Goal: Transaction & Acquisition: Purchase product/service

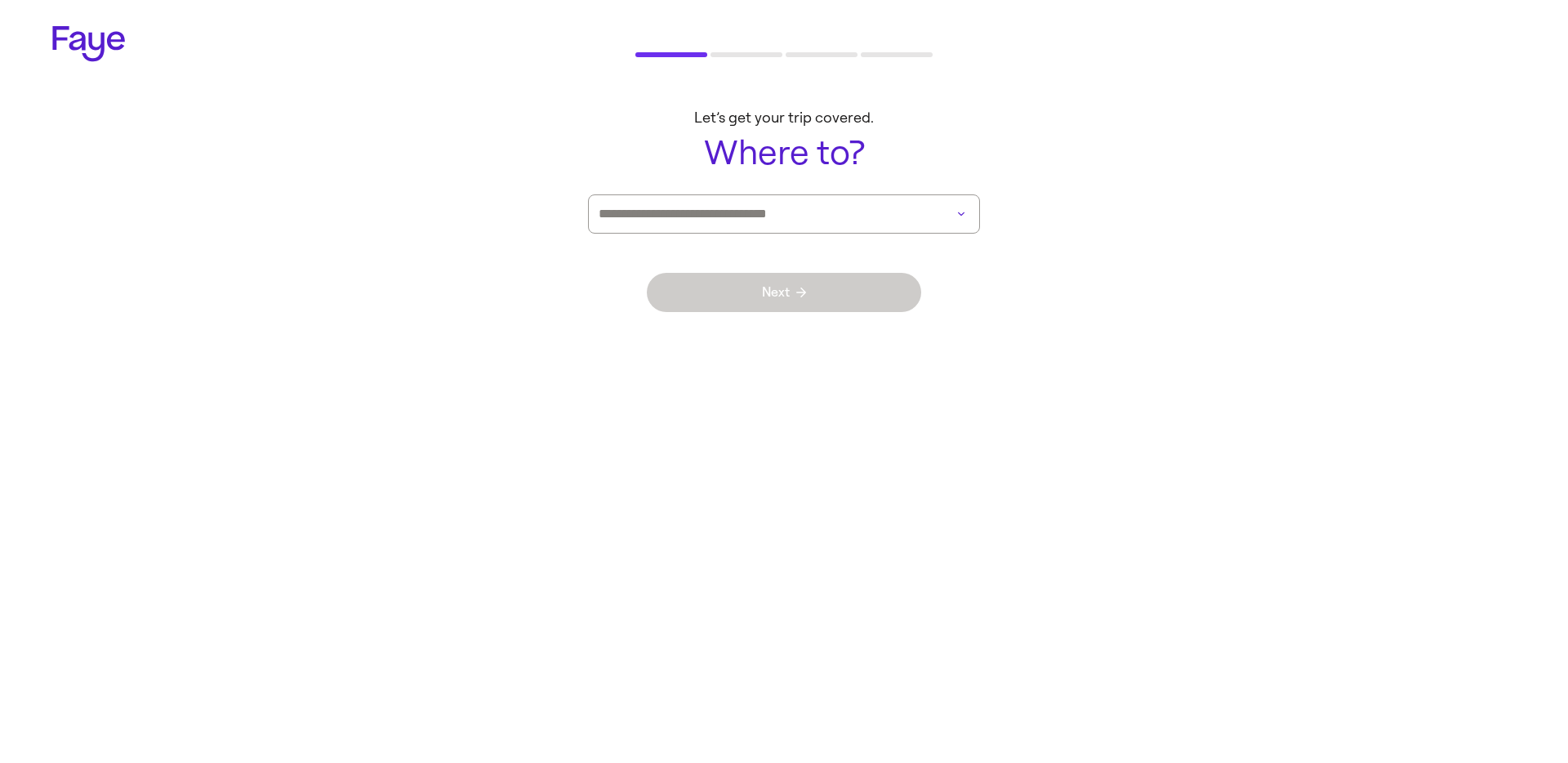
click at [796, 209] on input at bounding box center [761, 214] width 325 height 38
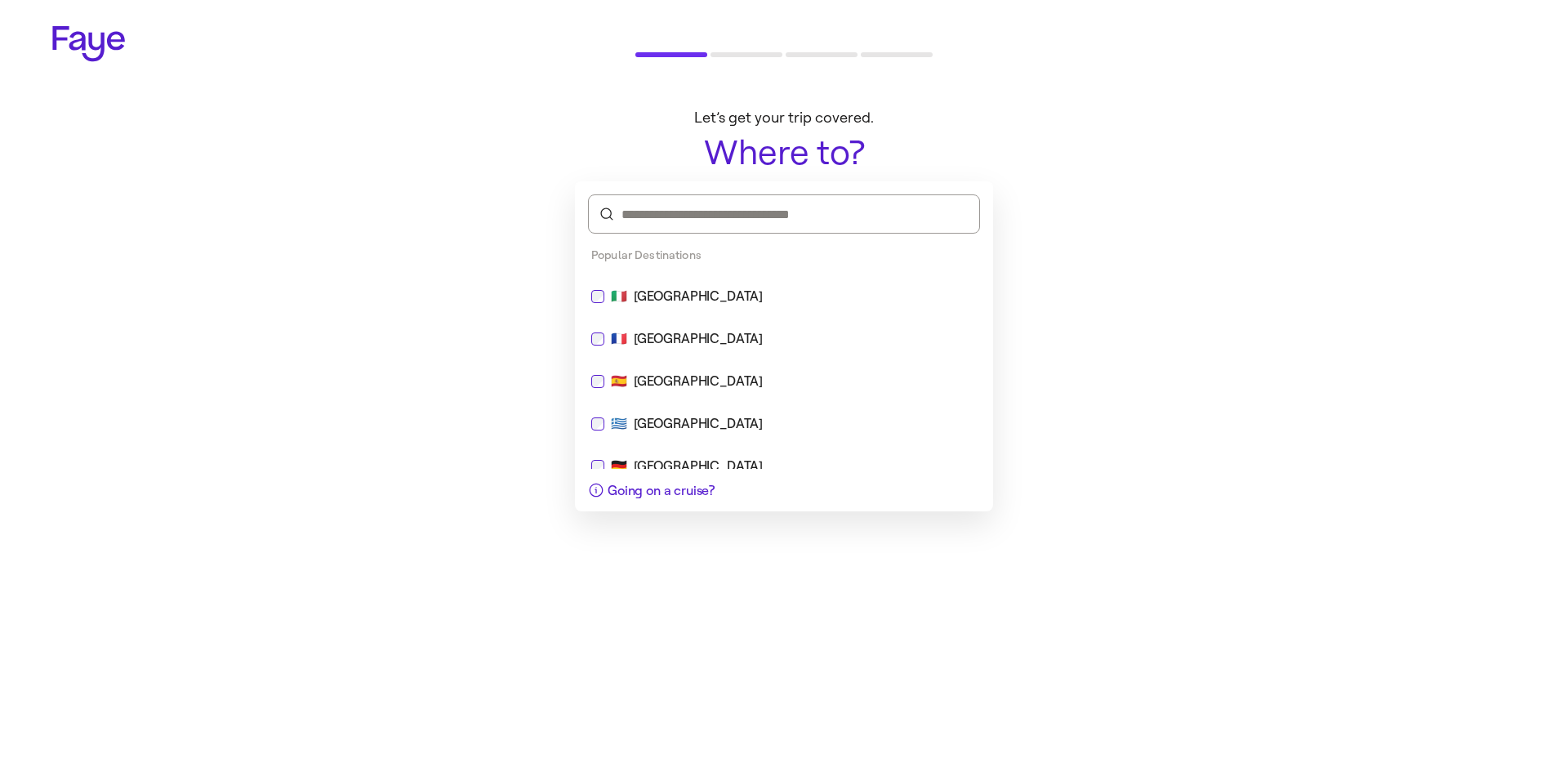
click at [741, 321] on div "🇫🇷 [GEOGRAPHIC_DATA]" at bounding box center [784, 339] width 405 height 39
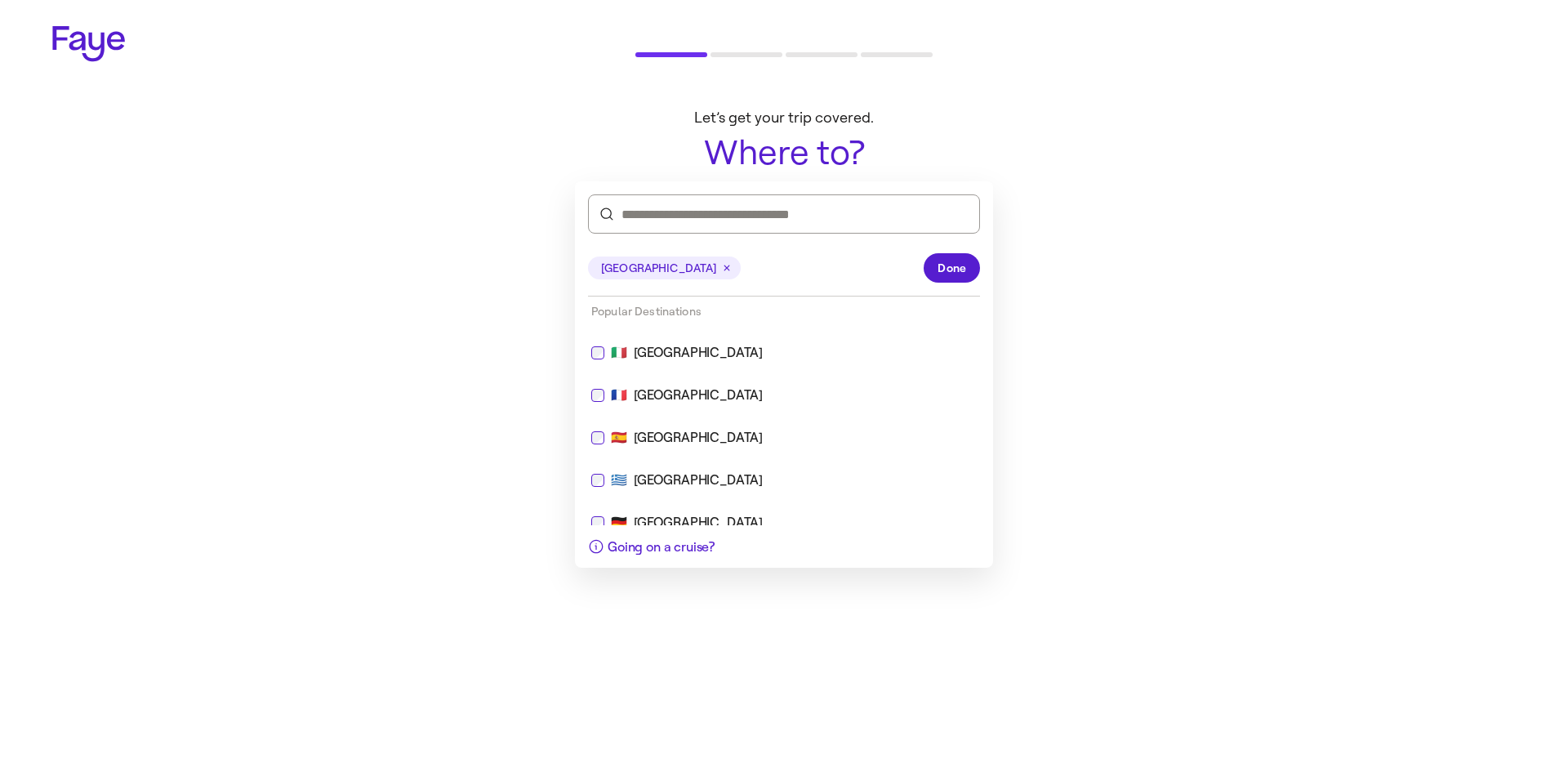
click at [742, 333] on div "🇮🇹 [GEOGRAPHIC_DATA]" at bounding box center [784, 352] width 405 height 39
type input "**********"
click at [954, 275] on span "Done" at bounding box center [952, 268] width 29 height 17
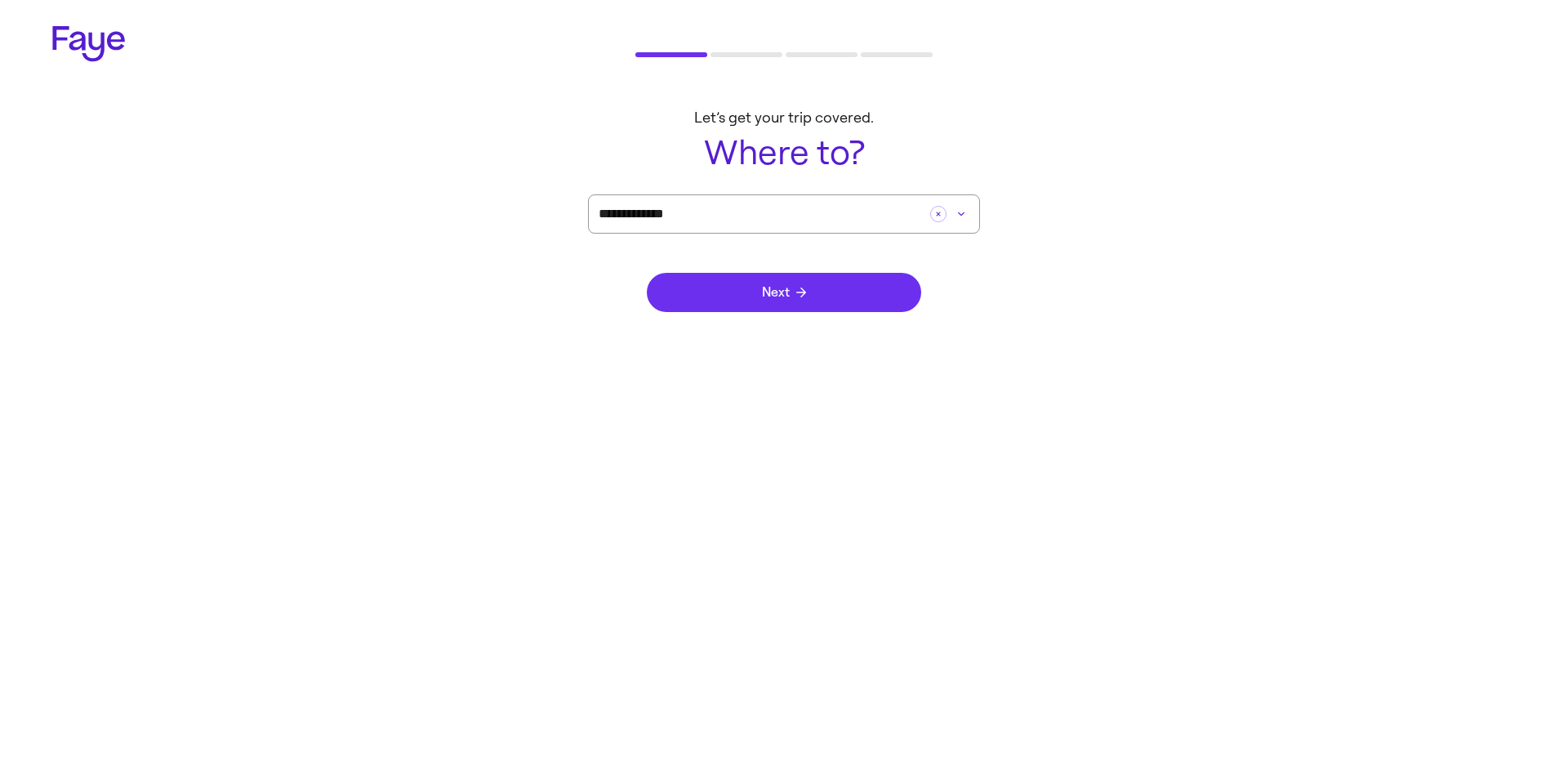
click at [830, 292] on button "Next" at bounding box center [784, 292] width 274 height 39
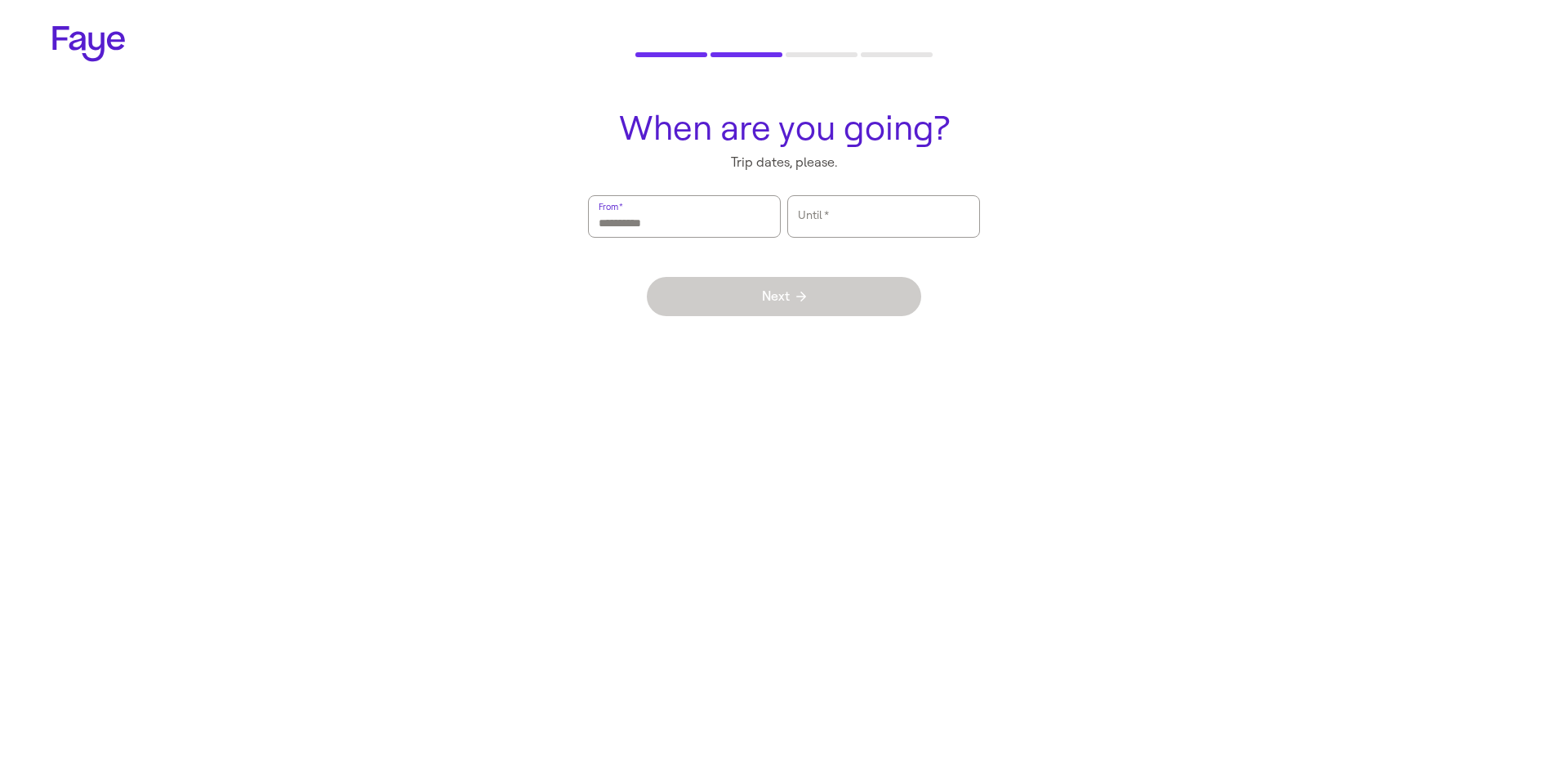
click at [701, 226] on input "From   *" at bounding box center [684, 217] width 172 height 38
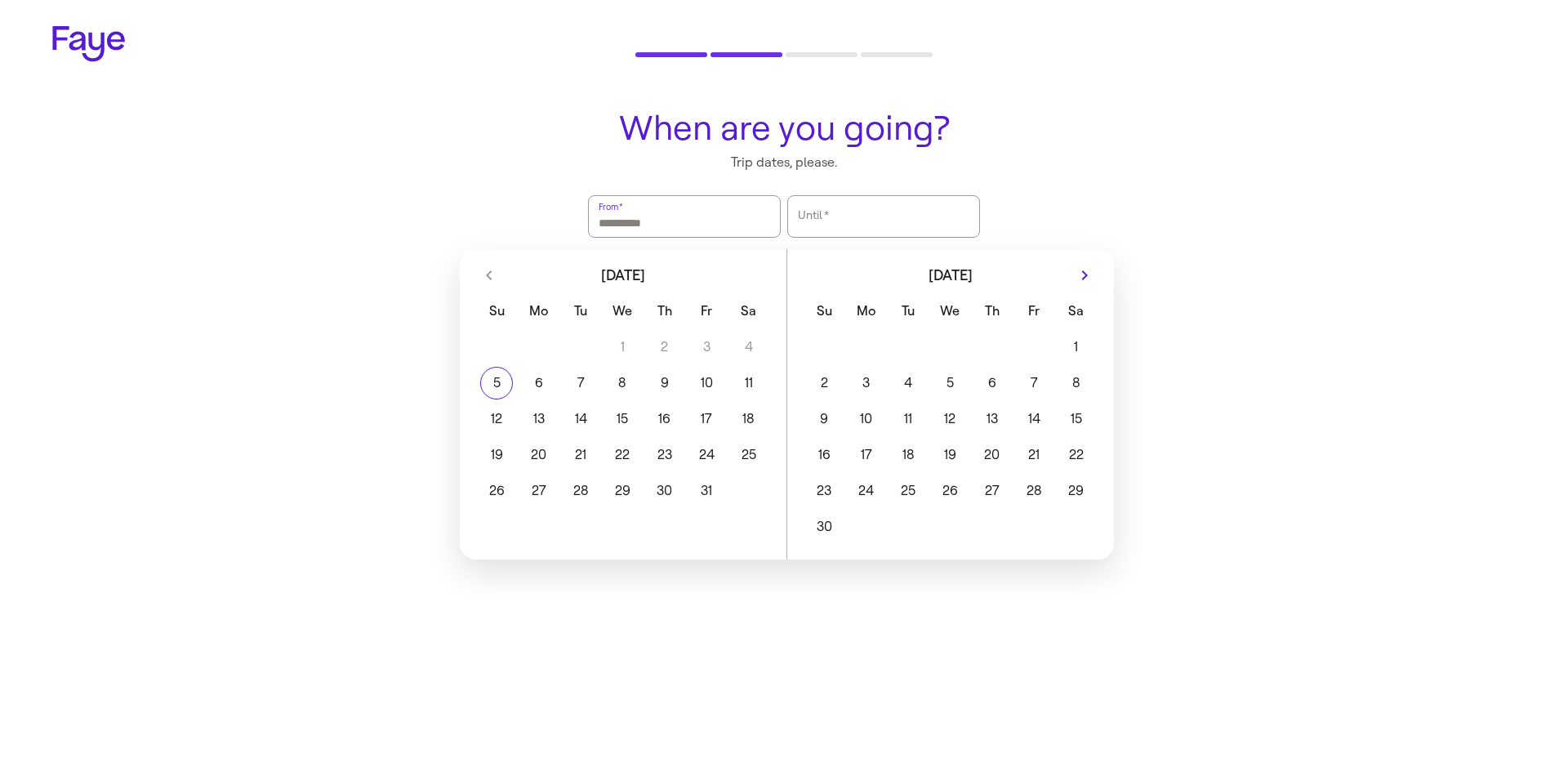
click at [868, 451] on button "17" at bounding box center [867, 455] width 42 height 33
click at [993, 455] on button "20" at bounding box center [992, 455] width 42 height 33
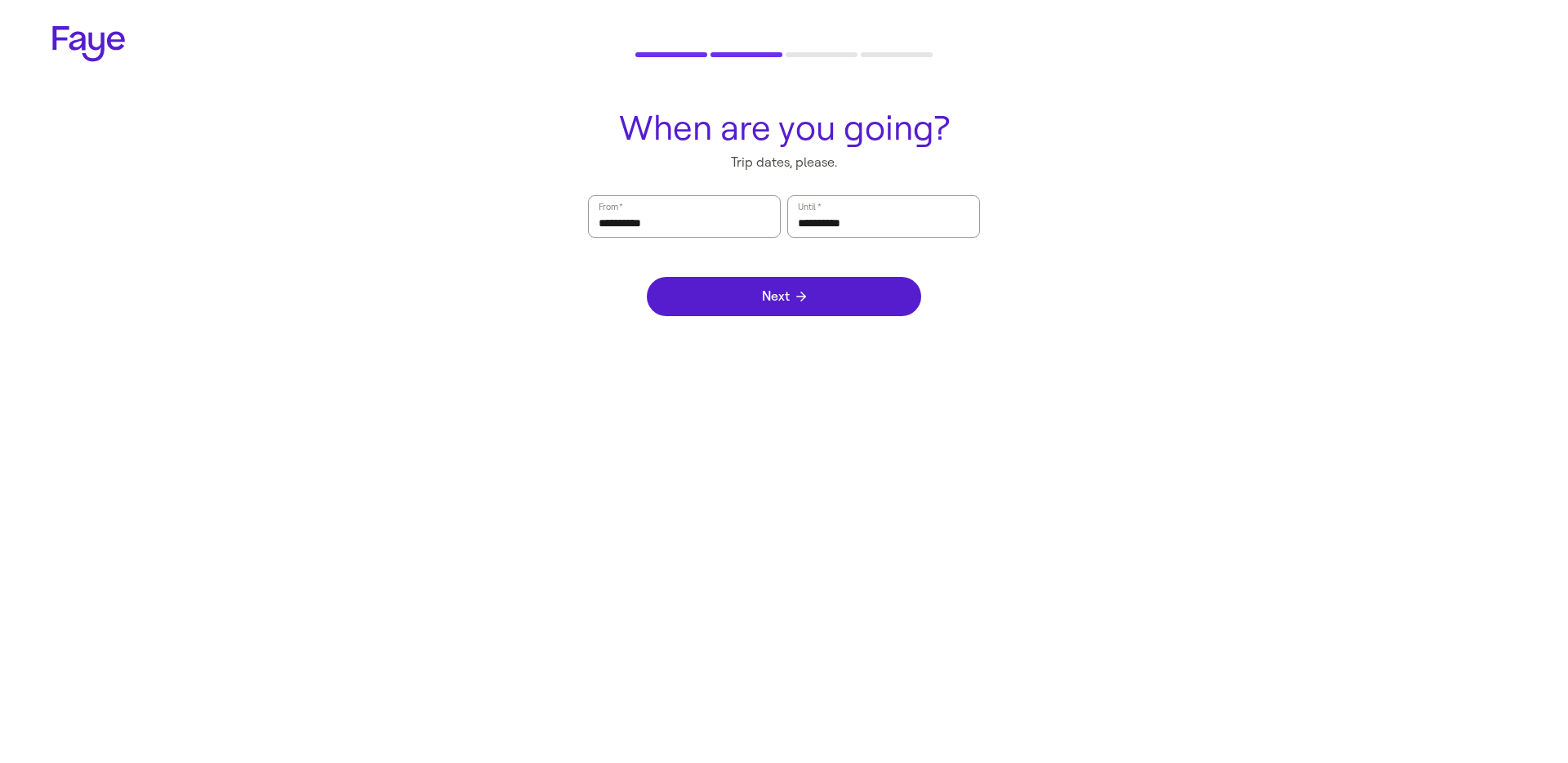
click at [829, 319] on div "Next" at bounding box center [784, 296] width 274 height 117
click at [825, 305] on button "Next" at bounding box center [784, 296] width 274 height 39
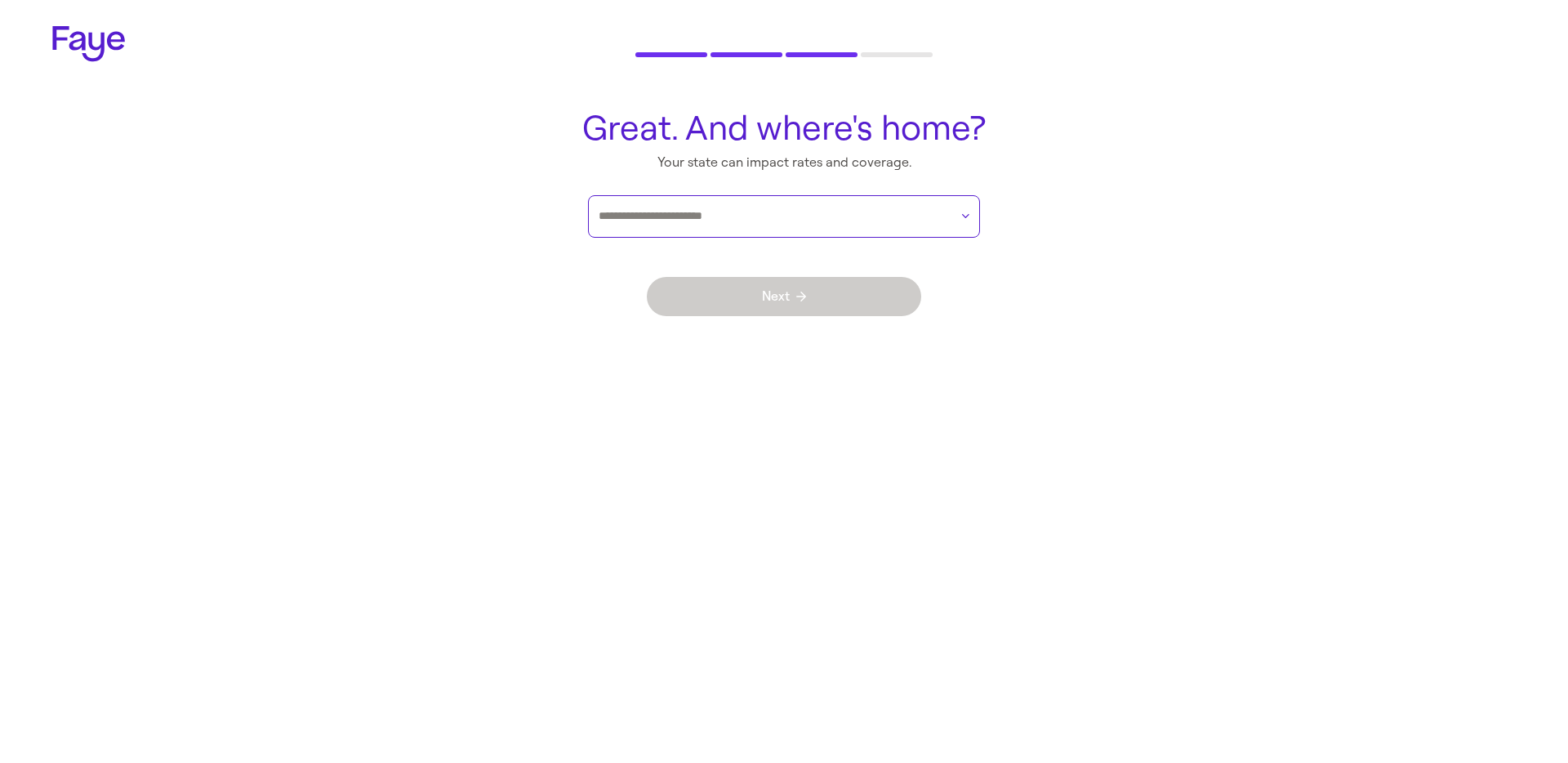
click at [752, 217] on input "text" at bounding box center [774, 216] width 350 height 24
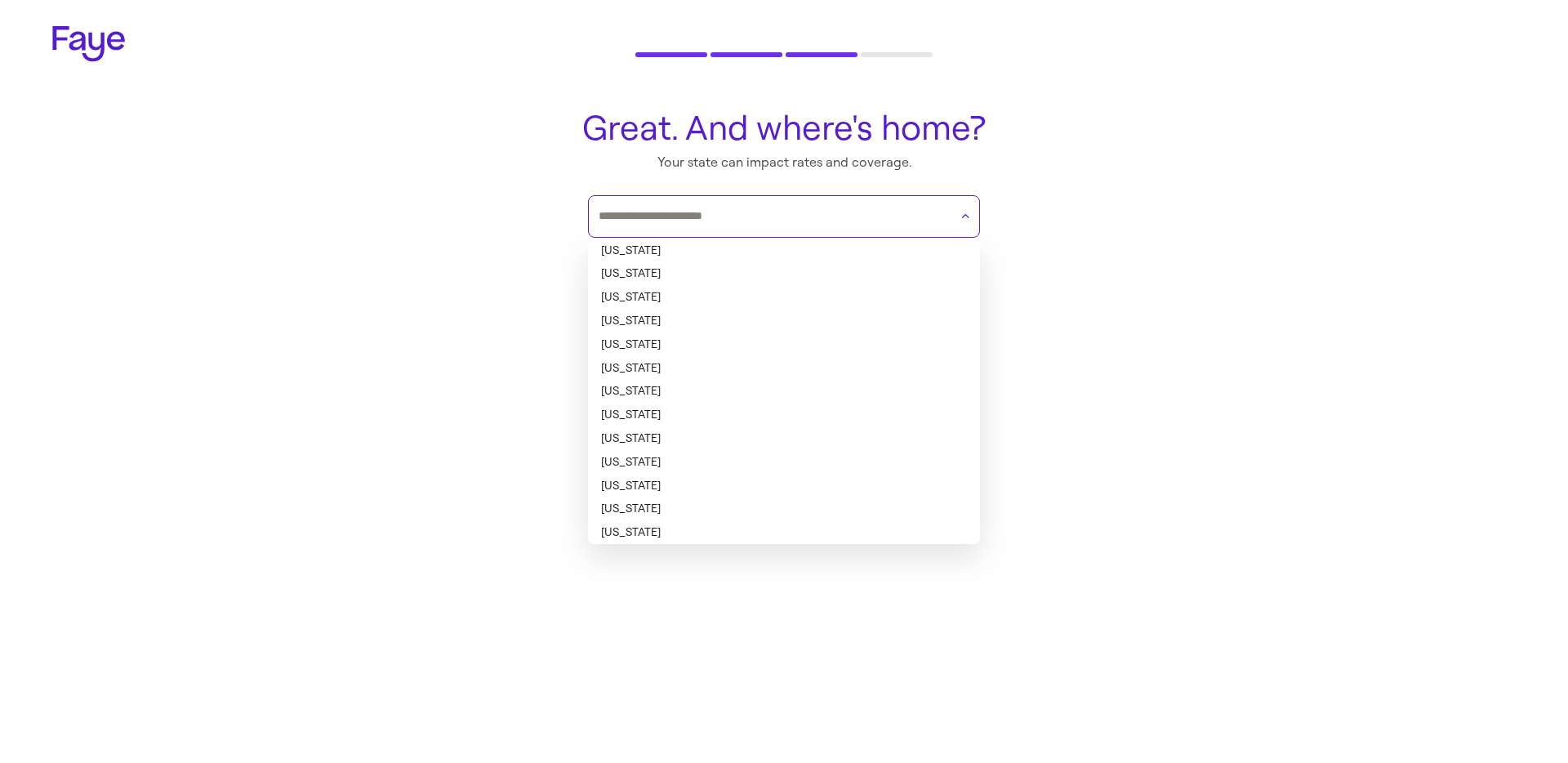
click at [691, 330] on li "[US_STATE]" at bounding box center [784, 321] width 392 height 23
type input "********"
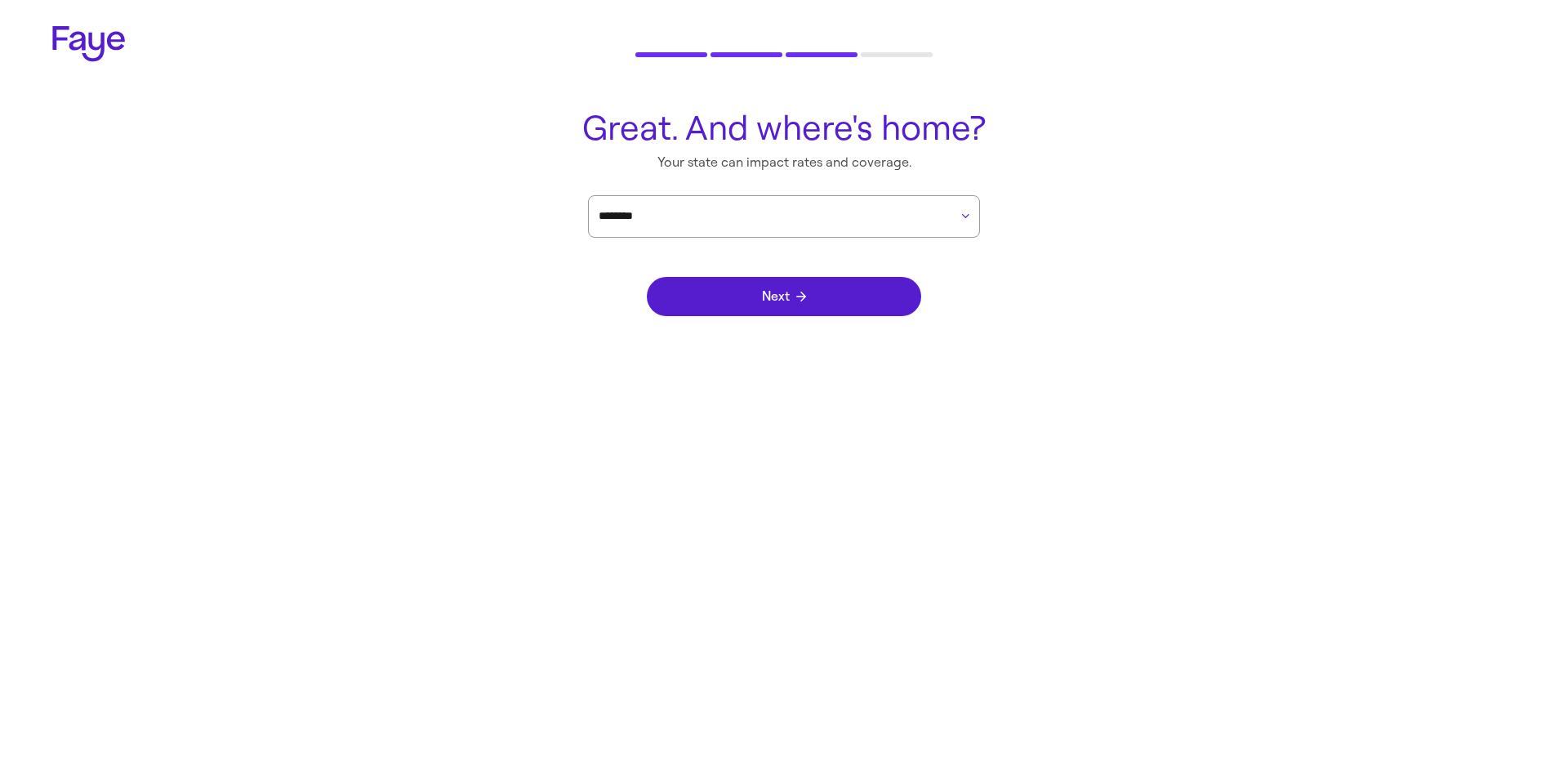
click at [737, 318] on div "Next" at bounding box center [784, 296] width 274 height 117
click at [757, 288] on button "Next" at bounding box center [784, 296] width 274 height 39
